Goal: Find specific page/section: Find specific page/section

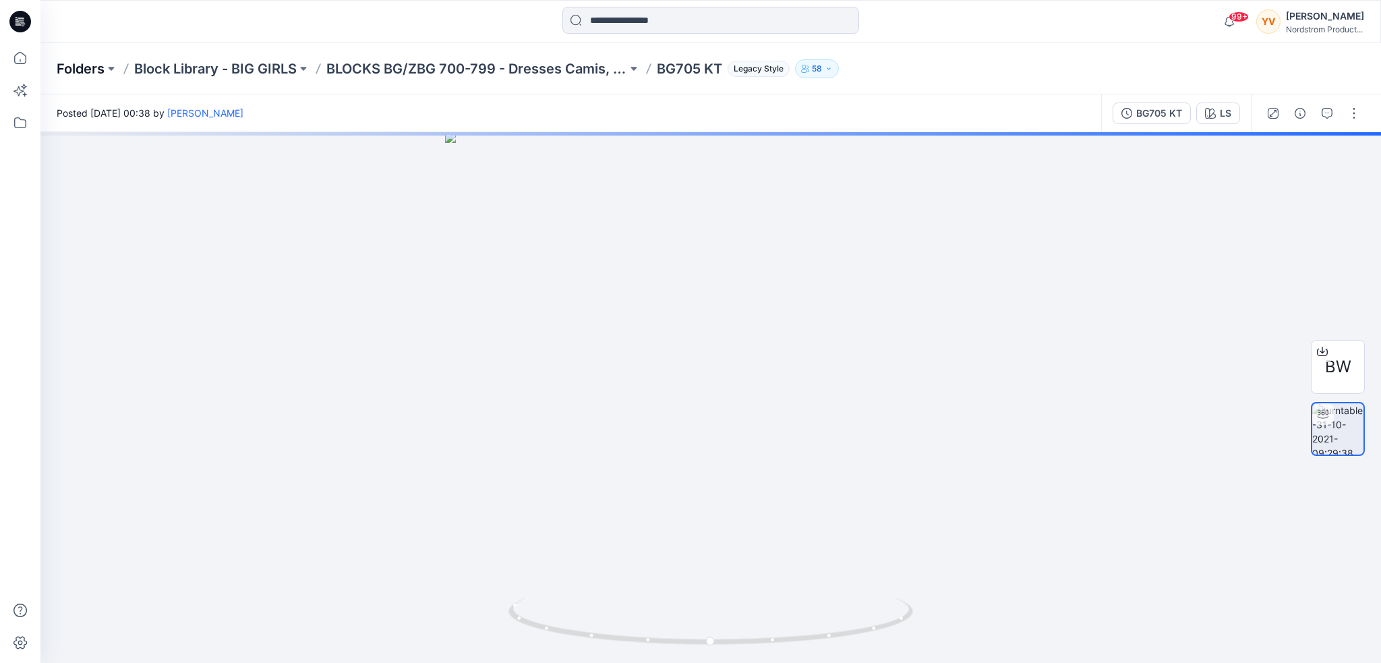
click at [82, 71] on p "Folders" at bounding box center [81, 68] width 48 height 19
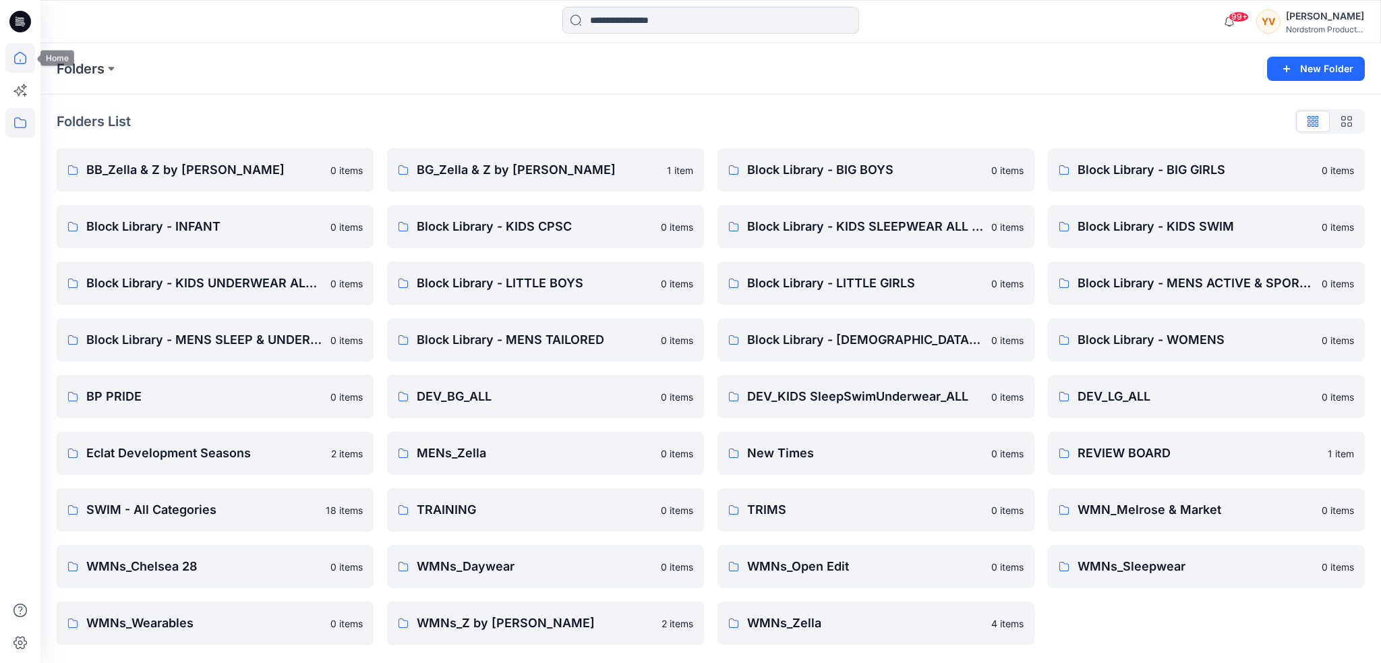
click at [22, 57] on icon at bounding box center [20, 58] width 30 height 30
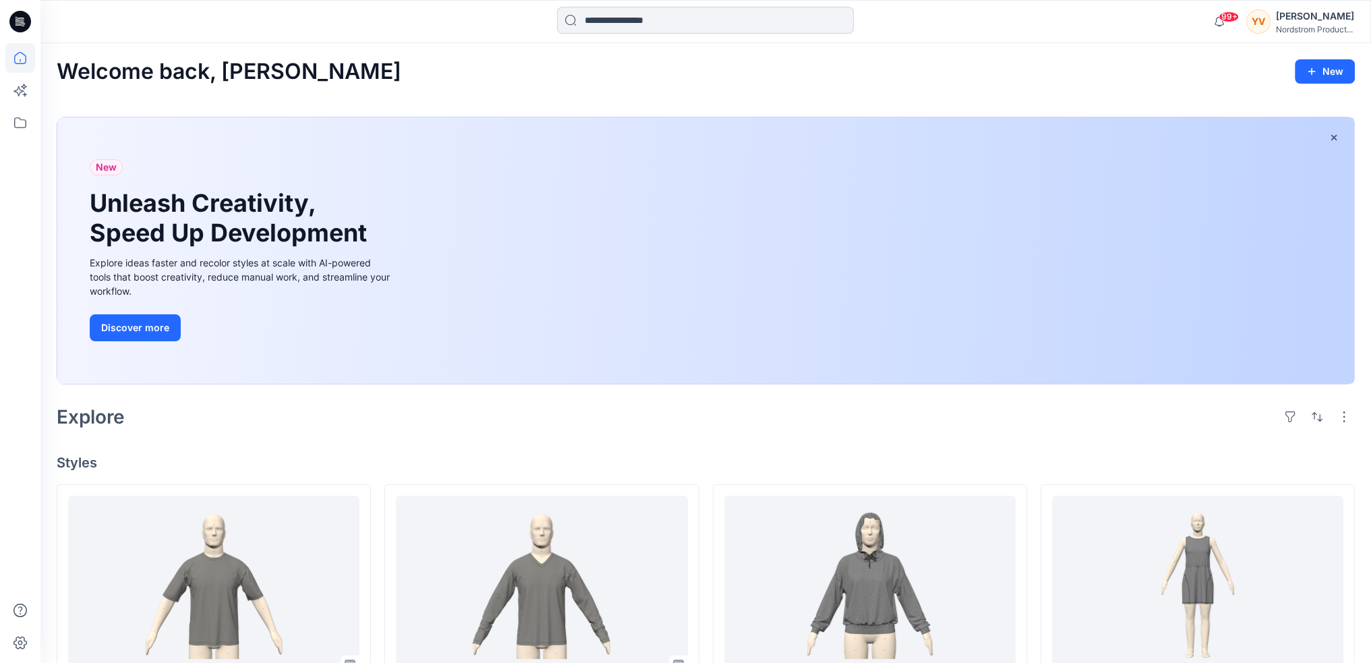
click at [658, 21] on input at bounding box center [705, 20] width 297 height 27
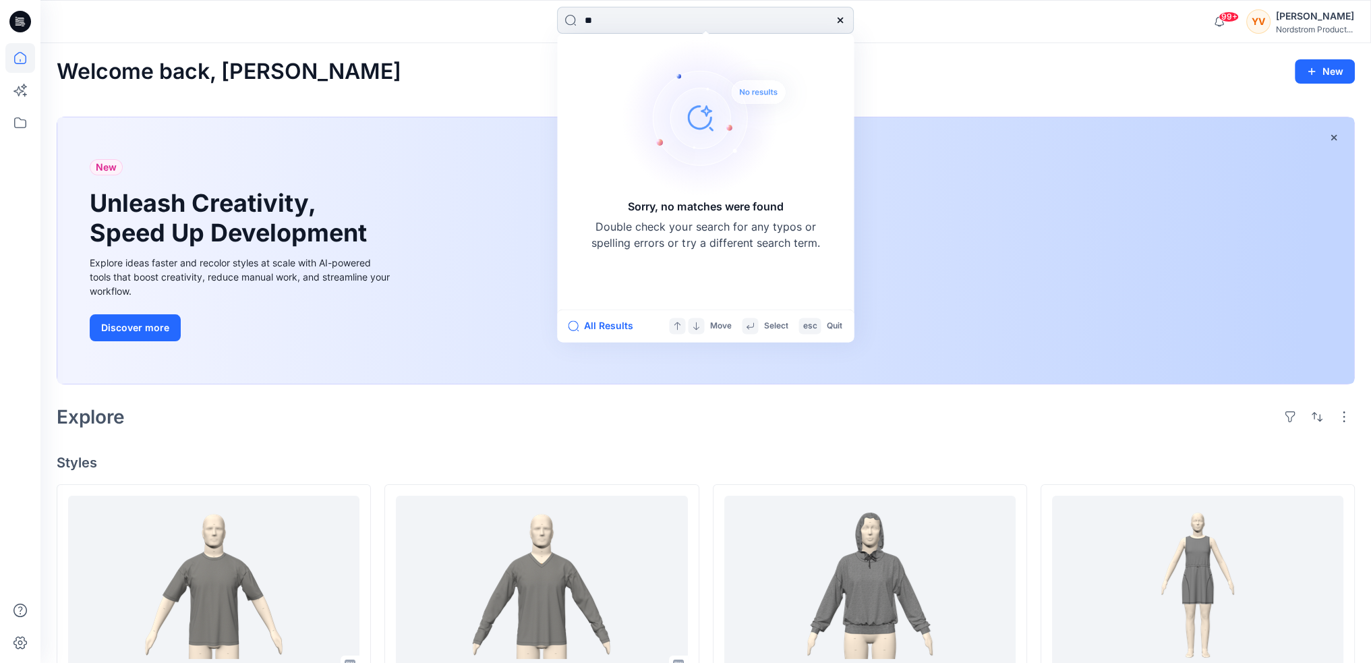
type input "*"
